Goal: Find specific page/section: Find specific page/section

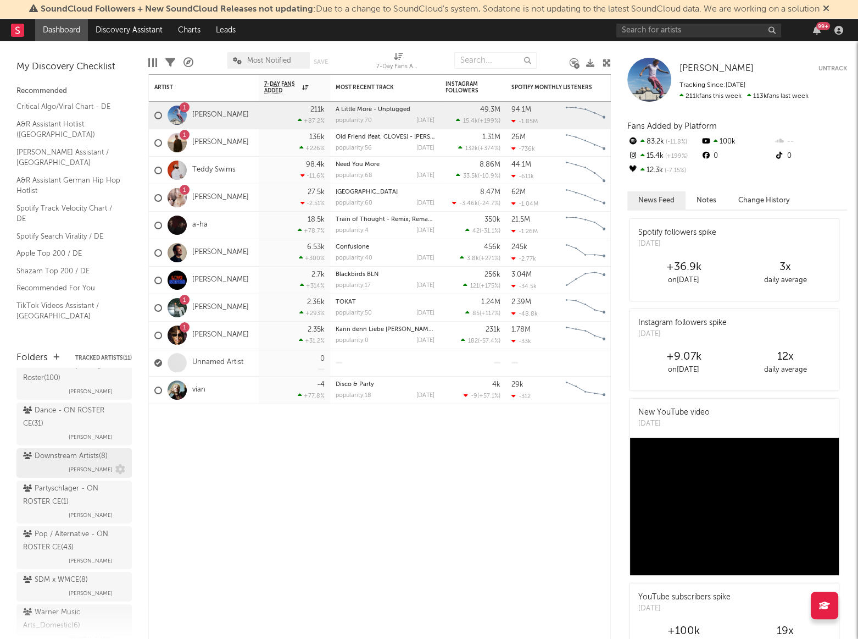
scroll to position [199, 0]
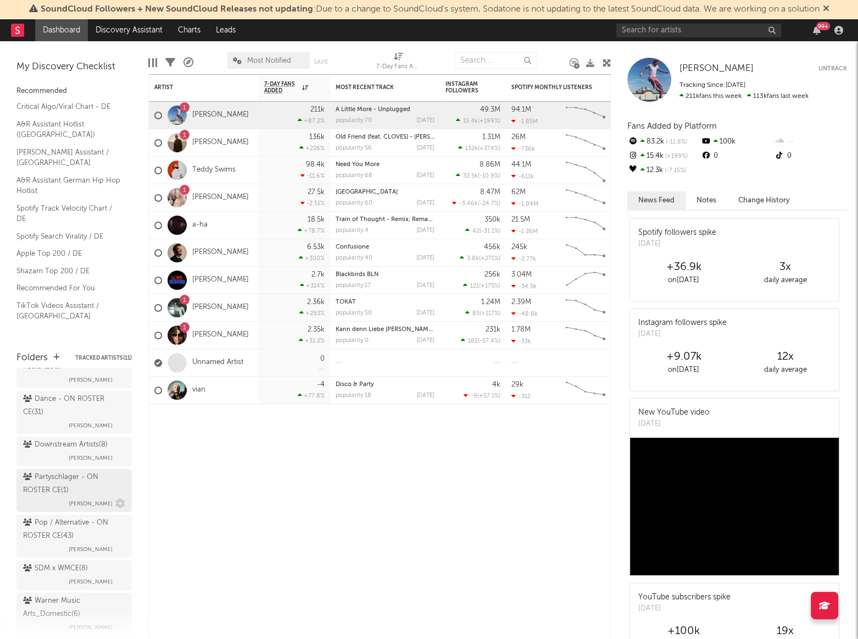
click at [50, 488] on div "Partyschlager - ON ROSTER CE ( 1 )" at bounding box center [72, 483] width 99 height 26
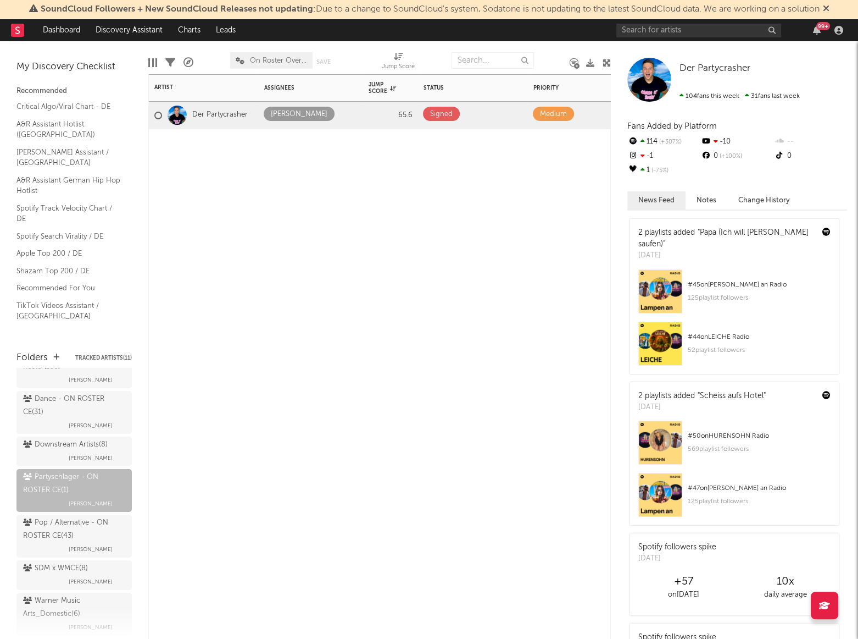
click at [297, 418] on div "Artist Notifications Assignees Jump Score Status Edit settings for Status Prior…" at bounding box center [379, 356] width 463 height 564
click at [62, 338] on div "My Discovery Checklist Recommended Critical Algo/Viral Chart - DE A&R Assistant…" at bounding box center [74, 190] width 148 height 299
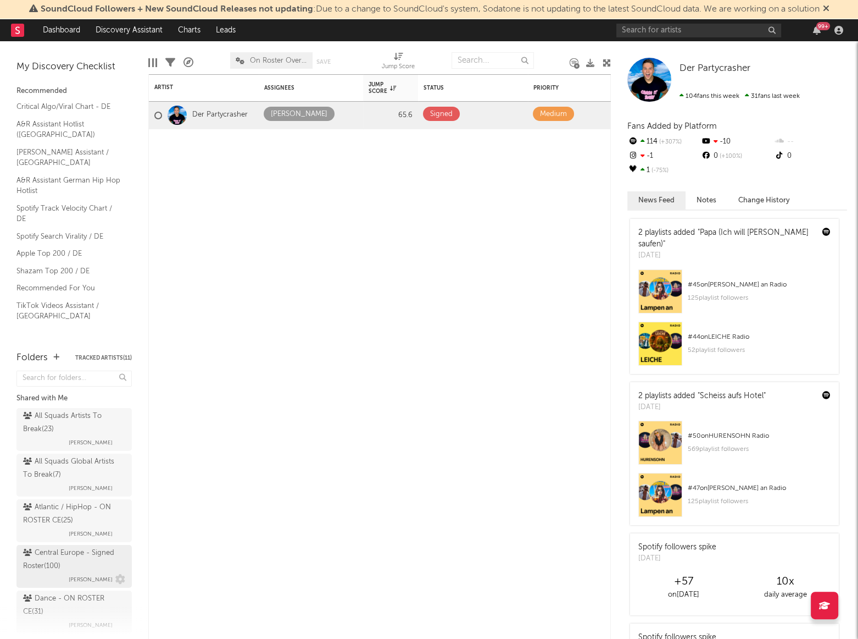
click at [60, 565] on div "Central Europe - Signed Roster ( 100 )" at bounding box center [72, 559] width 99 height 26
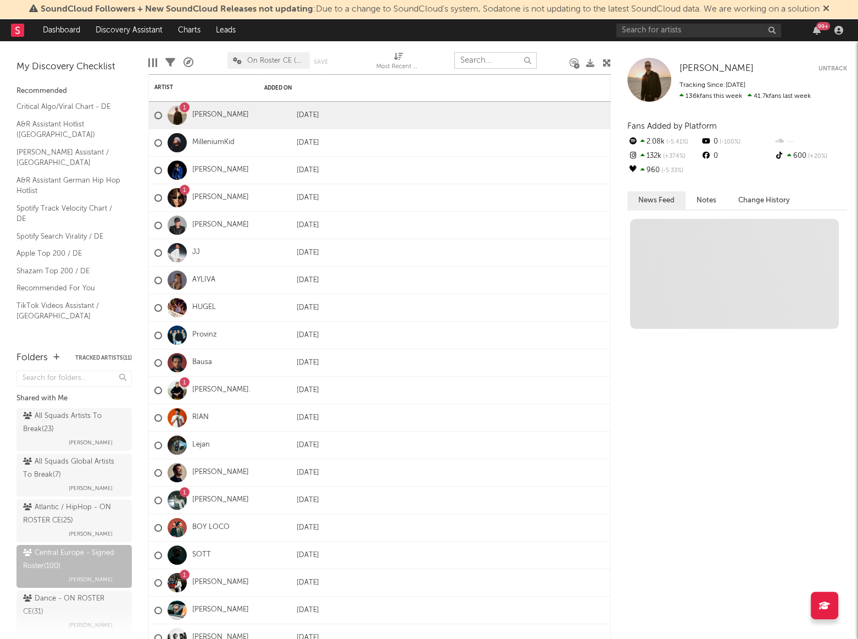
click at [482, 60] on input "text" at bounding box center [495, 60] width 82 height 16
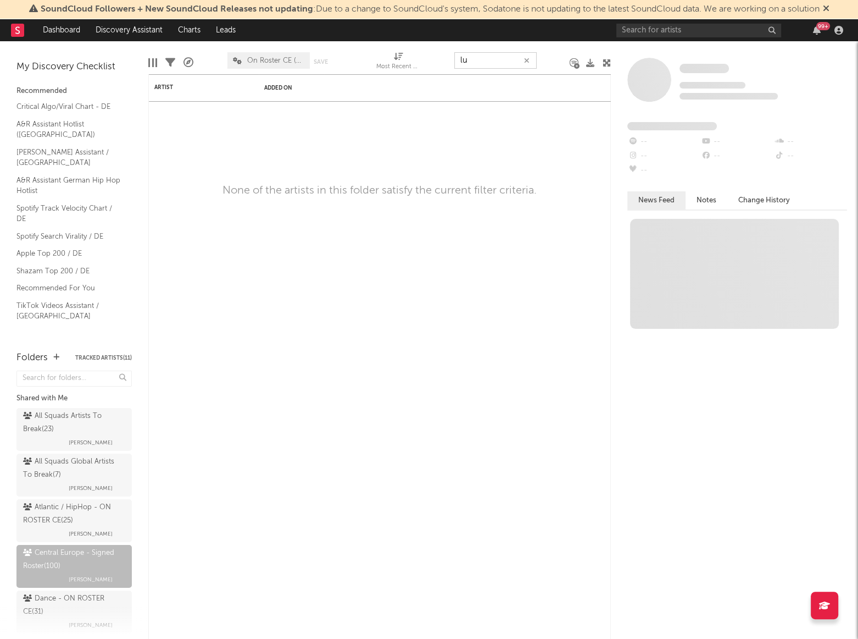
type input "l"
